Goal: Task Accomplishment & Management: Complete application form

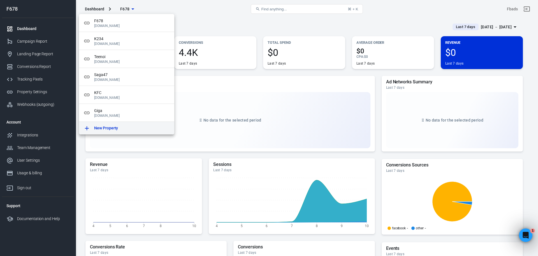
click at [104, 126] on p "New Property" at bounding box center [106, 128] width 24 height 6
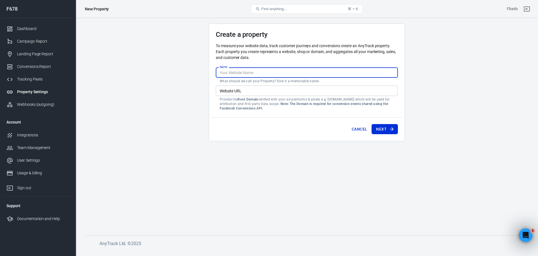
click at [233, 73] on input "Name" at bounding box center [307, 72] width 182 height 10
type input "?"
type input "MM"
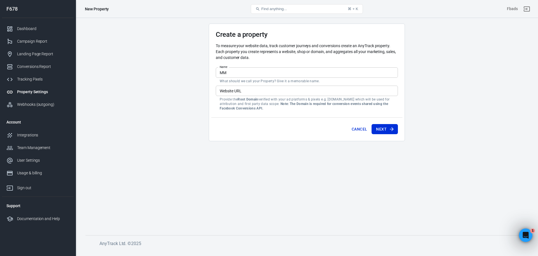
click at [251, 204] on main "Create a property To measure your website data, track customer journeys and con…" at bounding box center [307, 125] width 443 height 202
click at [224, 89] on input "Website URL" at bounding box center [307, 91] width 182 height 10
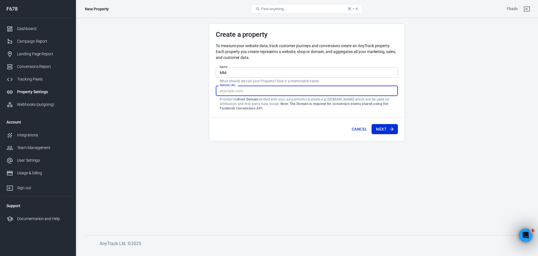
paste input "[DOMAIN_NAME]"
click at [235, 93] on input "[DOMAIN_NAME]" at bounding box center [307, 91] width 182 height 10
paste input "[URL][DOMAIN_NAME]"
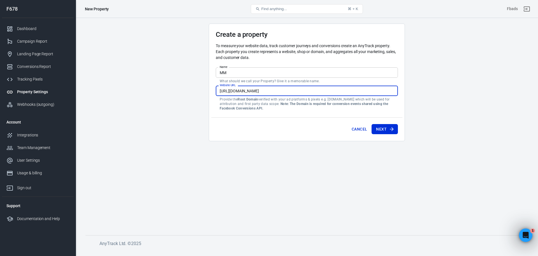
type input "[URL][DOMAIN_NAME]"
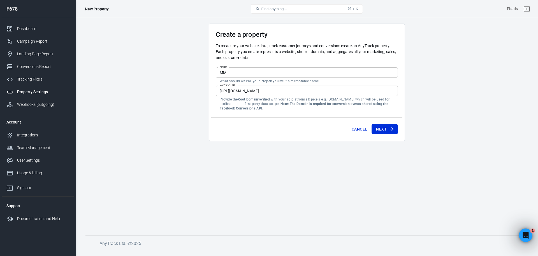
click at [259, 190] on main "Create a property To measure your website data, track customer journeys and con…" at bounding box center [307, 125] width 443 height 202
click at [390, 130] on icon "submit" at bounding box center [392, 129] width 6 height 6
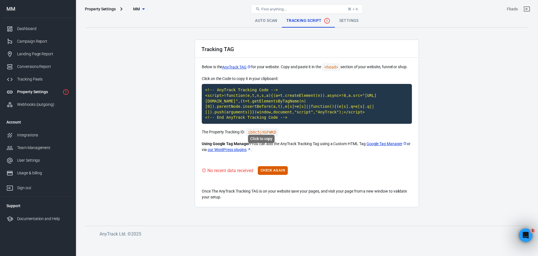
click at [270, 128] on code "ibOc5jXGFWKD" at bounding box center [262, 132] width 33 height 8
click at [262, 128] on code "ibOc5jXGFWKD" at bounding box center [262, 132] width 33 height 8
click at [247, 100] on code "<!-- AnyTrack Tracking Code --> <script>!function(e,t,n,s,a){(a=t.createElement…" at bounding box center [307, 104] width 210 height 40
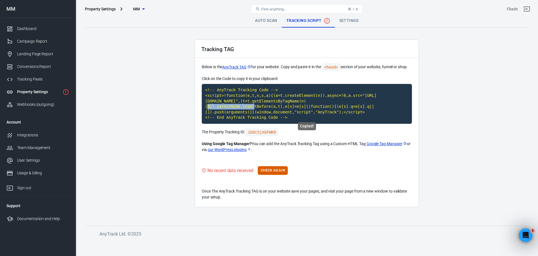
click at [247, 100] on code "<!-- AnyTrack Tracking Code --> <script>!function(e,t,n,s,a){(a=t.createElement…" at bounding box center [307, 104] width 210 height 40
click at [164, 144] on main "Auto Scan Tracking Script Settings Tracking TAG Below is the AnyTrack TAG for y…" at bounding box center [307, 115] width 443 height 202
click at [278, 166] on button "Check Again" at bounding box center [273, 170] width 30 height 9
click at [142, 10] on icon "button" at bounding box center [143, 9] width 7 height 7
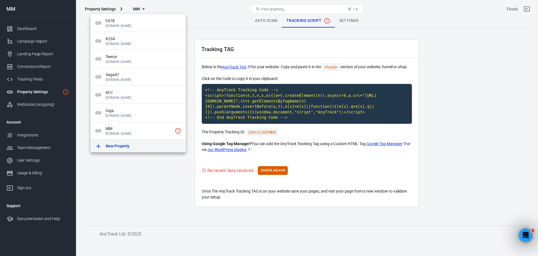
click at [132, 143] on div "New Property" at bounding box center [144, 146] width 76 height 6
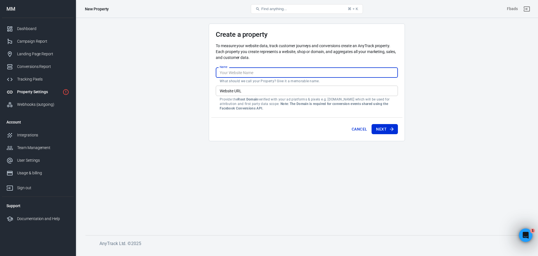
click at [242, 74] on input "Name" at bounding box center [307, 72] width 182 height 10
type input "sand"
click at [236, 159] on main "Create a property To measure your website data, track customer journeys and con…" at bounding box center [307, 125] width 443 height 202
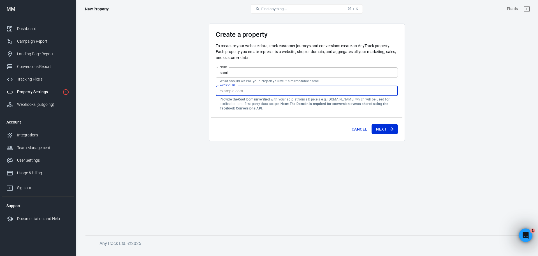
click at [256, 93] on input "Website URL" at bounding box center [307, 91] width 182 height 10
paste input "[URL][DOMAIN_NAME]"
type input "[URL][DOMAIN_NAME]"
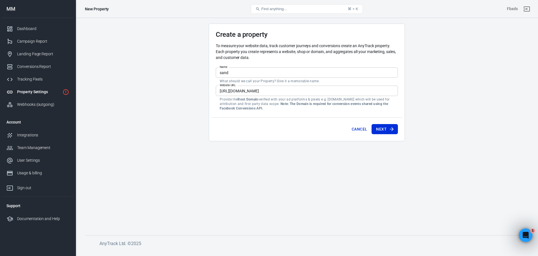
click at [275, 127] on div "Cancel Next" at bounding box center [306, 127] width 191 height 21
click at [389, 130] on button "Next" at bounding box center [385, 129] width 26 height 10
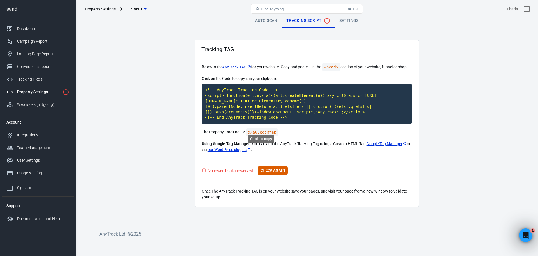
click at [265, 128] on code "xXa6EkopRfmk" at bounding box center [262, 132] width 33 height 8
click at [251, 99] on code "<!-- AnyTrack Tracking Code --> <script>!function(e,t,n,s,a){(a=t.createElement…" at bounding box center [307, 104] width 210 height 40
click at [145, 7] on icon "button" at bounding box center [145, 9] width 7 height 7
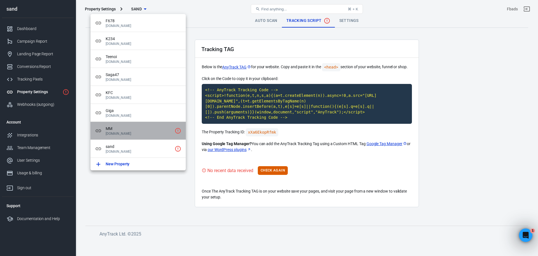
click at [137, 132] on p "[DOMAIN_NAME]" at bounding box center [139, 134] width 67 height 4
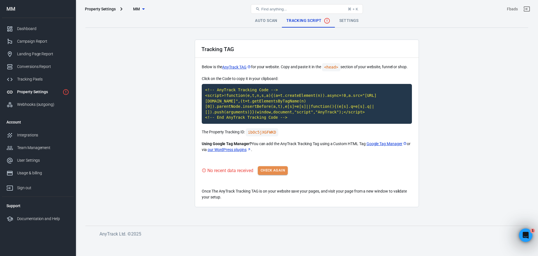
click at [270, 168] on button "Check Again" at bounding box center [273, 170] width 30 height 9
click at [266, 166] on button "Check Again" at bounding box center [273, 170] width 30 height 9
click at [137, 17] on div "Property Settings MM Find anything... ⌘ + K Fbads" at bounding box center [307, 9] width 462 height 18
click at [136, 10] on span "MM" at bounding box center [136, 9] width 7 height 7
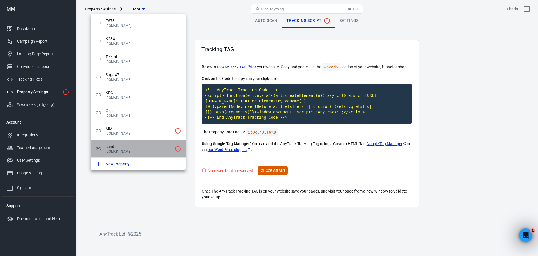
click at [139, 147] on span "sand" at bounding box center [139, 147] width 67 height 6
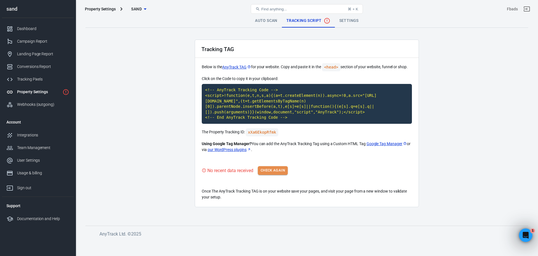
click at [277, 166] on button "Check Again" at bounding box center [273, 170] width 30 height 9
click at [144, 12] on icon "button" at bounding box center [145, 9] width 7 height 7
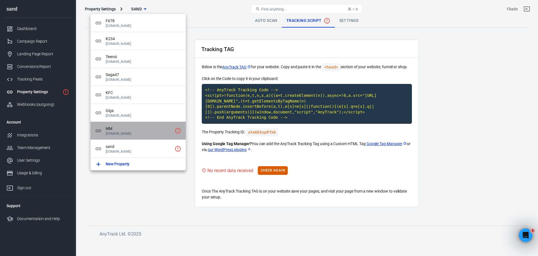
click at [145, 131] on span "MM" at bounding box center [139, 129] width 67 height 6
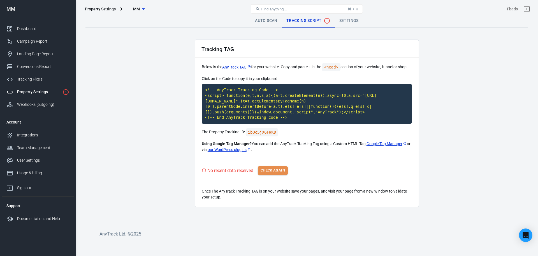
click at [278, 166] on button "Check Again" at bounding box center [273, 170] width 30 height 9
click at [278, 166] on div "No recent data received Check Again" at bounding box center [307, 170] width 210 height 9
click at [280, 210] on main "Auto Scan Tracking Script Settings Tracking TAG Below is the AnyTrack TAG for y…" at bounding box center [307, 115] width 443 height 202
click at [174, 117] on main "Auto Scan Tracking Script Settings Tracking TAG Below is the AnyTrack TAG for y…" at bounding box center [307, 115] width 443 height 202
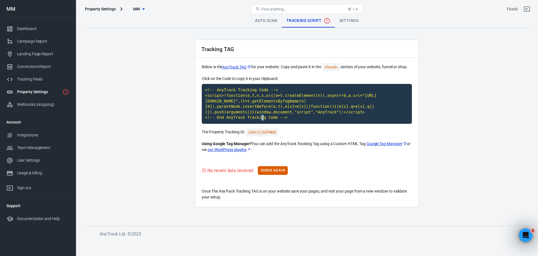
click at [174, 117] on main "Auto Scan Tracking Script Settings Tracking TAG Below is the AnyTrack TAG for y…" at bounding box center [307, 115] width 443 height 202
click at [265, 166] on button "Check Again" at bounding box center [273, 170] width 30 height 9
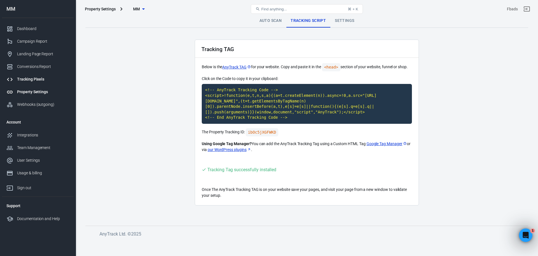
click at [36, 83] on link "Tracking Pixels" at bounding box center [38, 79] width 72 height 13
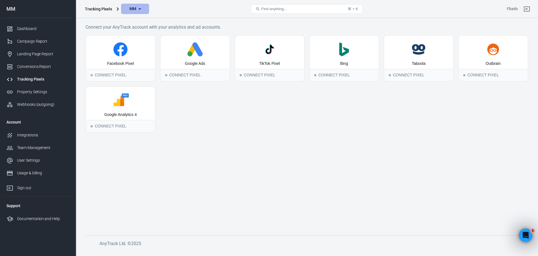
click at [137, 8] on icon "button" at bounding box center [140, 9] width 7 height 7
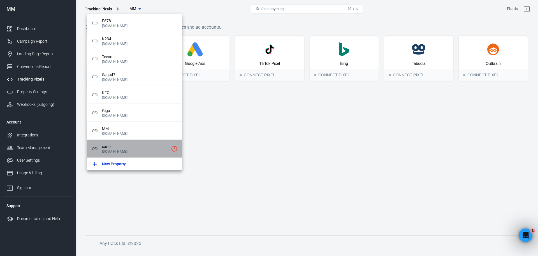
click at [139, 148] on span "sand" at bounding box center [135, 147] width 67 height 6
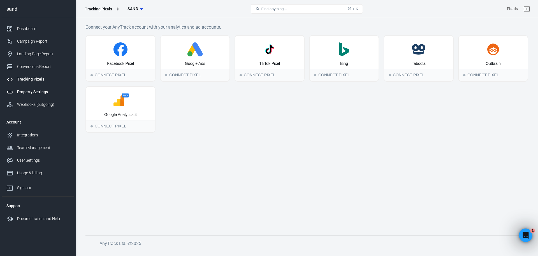
click at [34, 91] on div "Property Settings" at bounding box center [43, 92] width 52 height 6
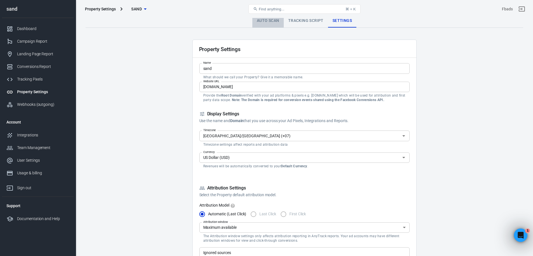
click at [266, 21] on link "Auto Scan" at bounding box center [267, 20] width 31 height 13
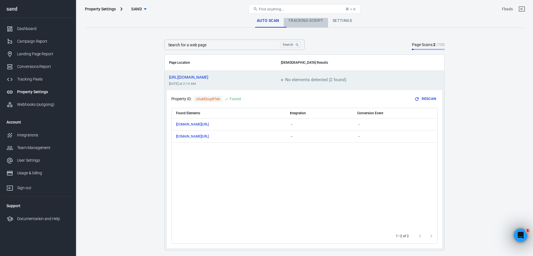
click at [309, 21] on link "Tracking Script" at bounding box center [306, 20] width 44 height 13
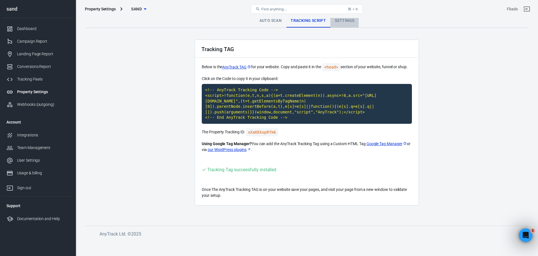
click at [338, 20] on link "Settings" at bounding box center [345, 20] width 28 height 13
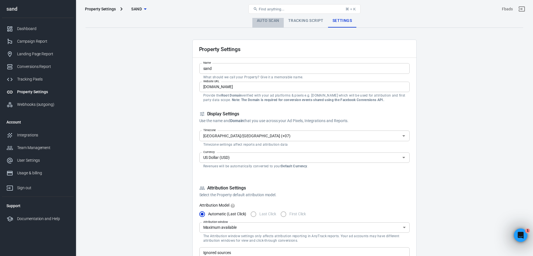
click at [272, 23] on link "Auto Scan" at bounding box center [267, 20] width 31 height 13
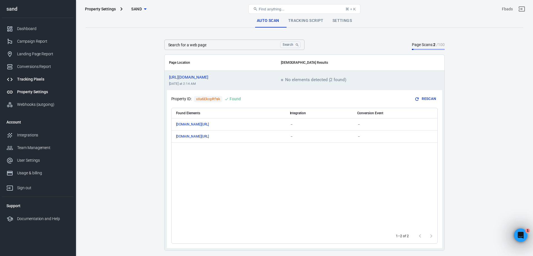
click at [37, 78] on div "Tracking Pixels" at bounding box center [43, 79] width 52 height 6
